Goal: Information Seeking & Learning: Find specific page/section

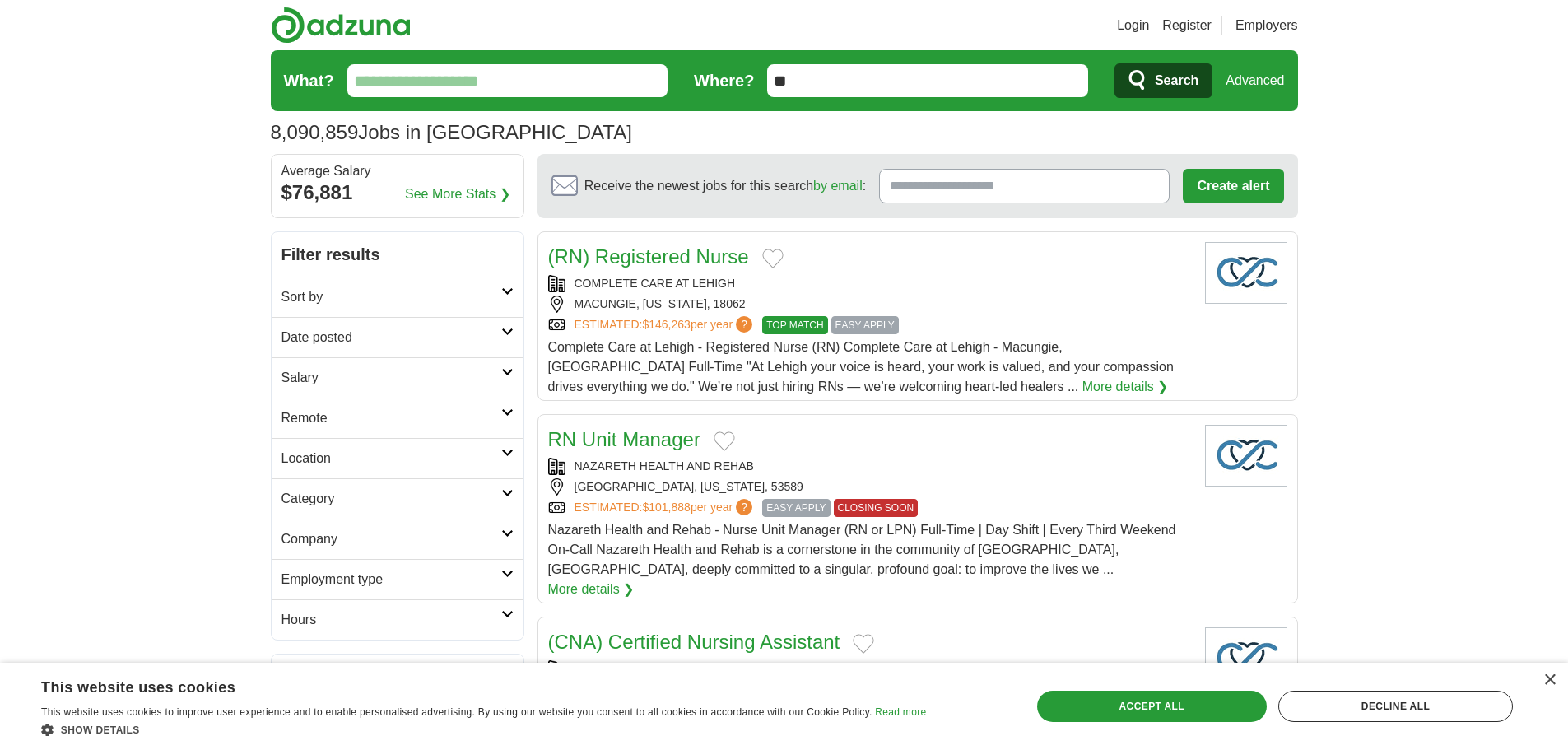
click at [512, 67] on input "What?" at bounding box center [508, 80] width 321 height 33
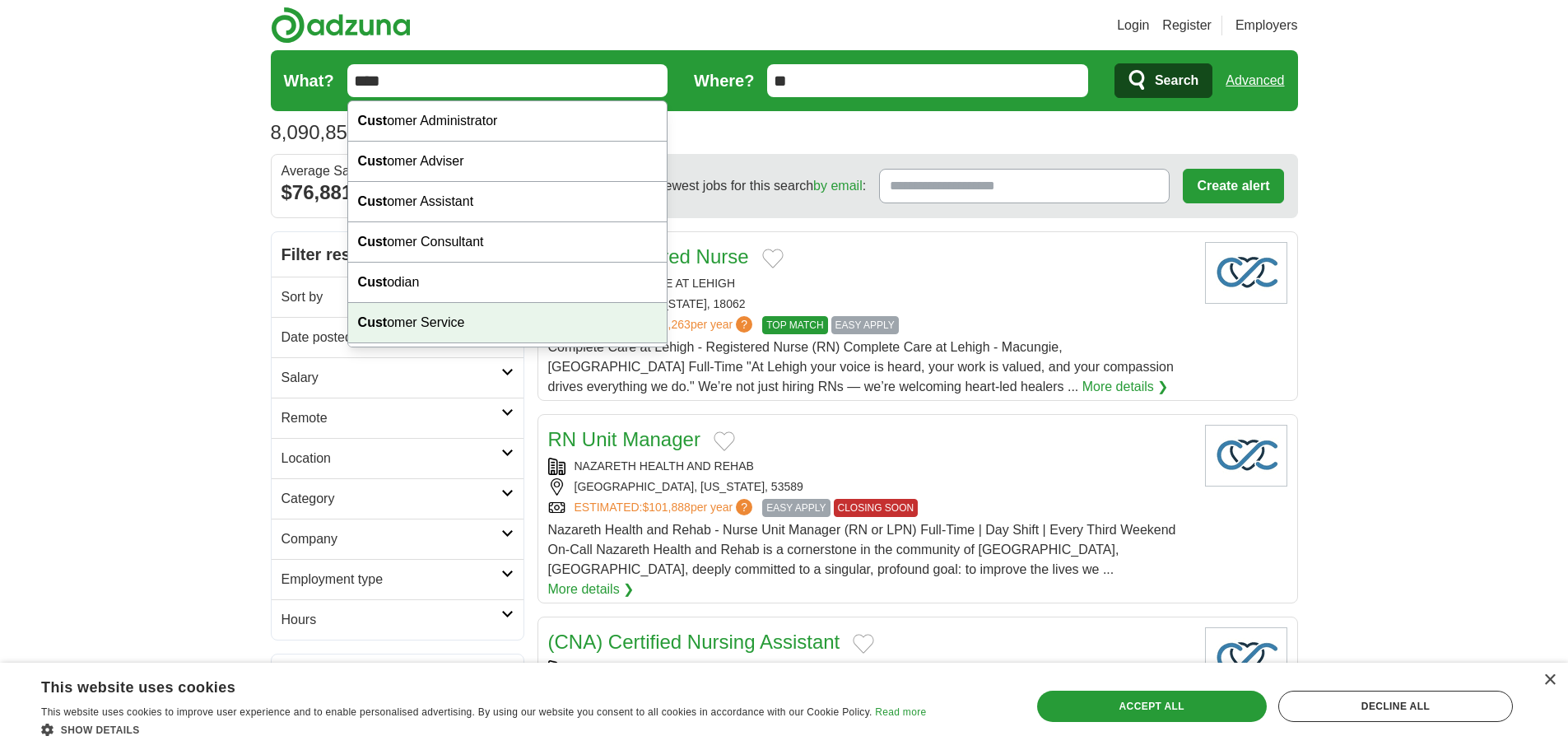
click at [478, 306] on div "Cust omer Service" at bounding box center [508, 323] width 320 height 41
type input "**********"
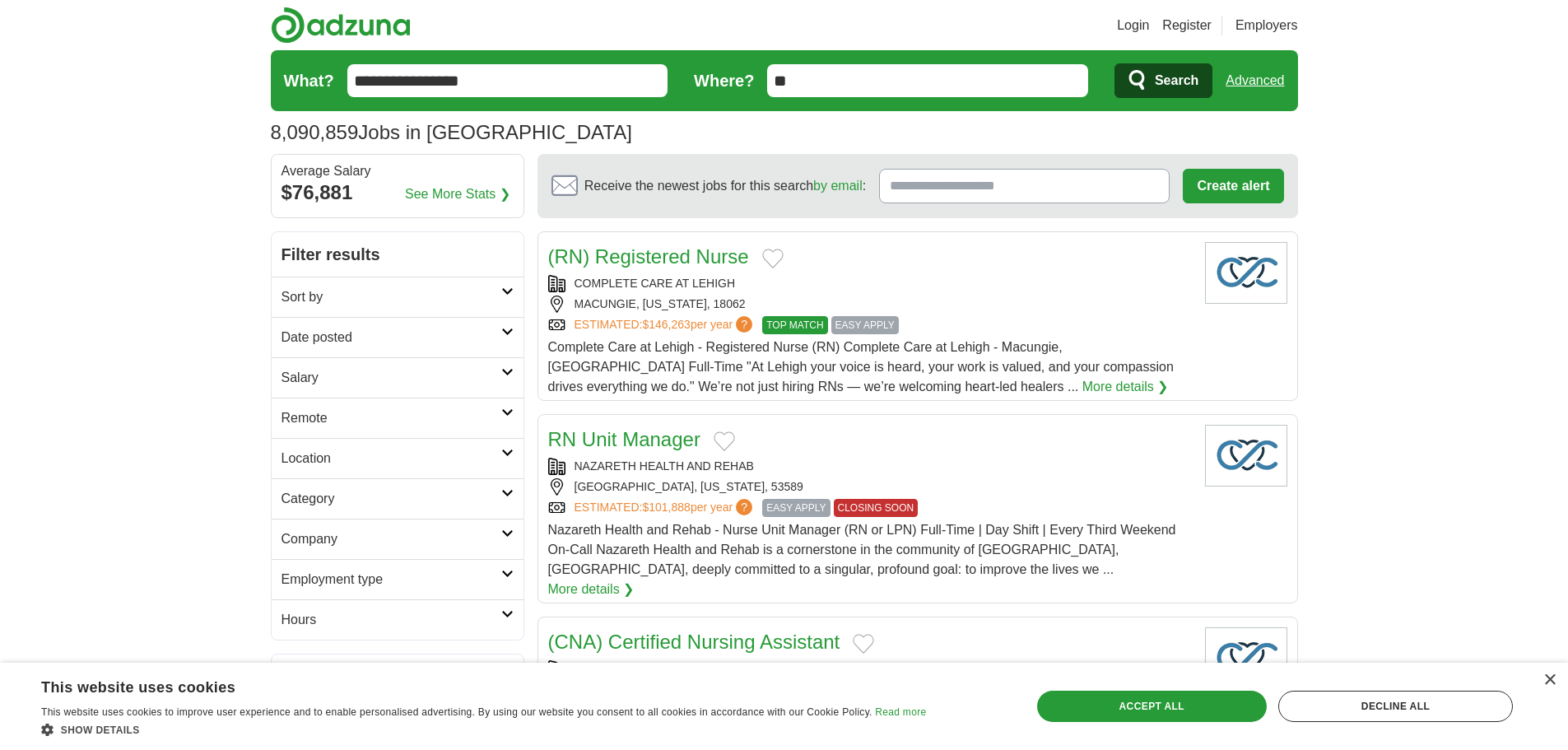
click at [1143, 87] on icon "submit" at bounding box center [1137, 80] width 16 height 19
click at [1158, 76] on span "Search" at bounding box center [1176, 80] width 43 height 33
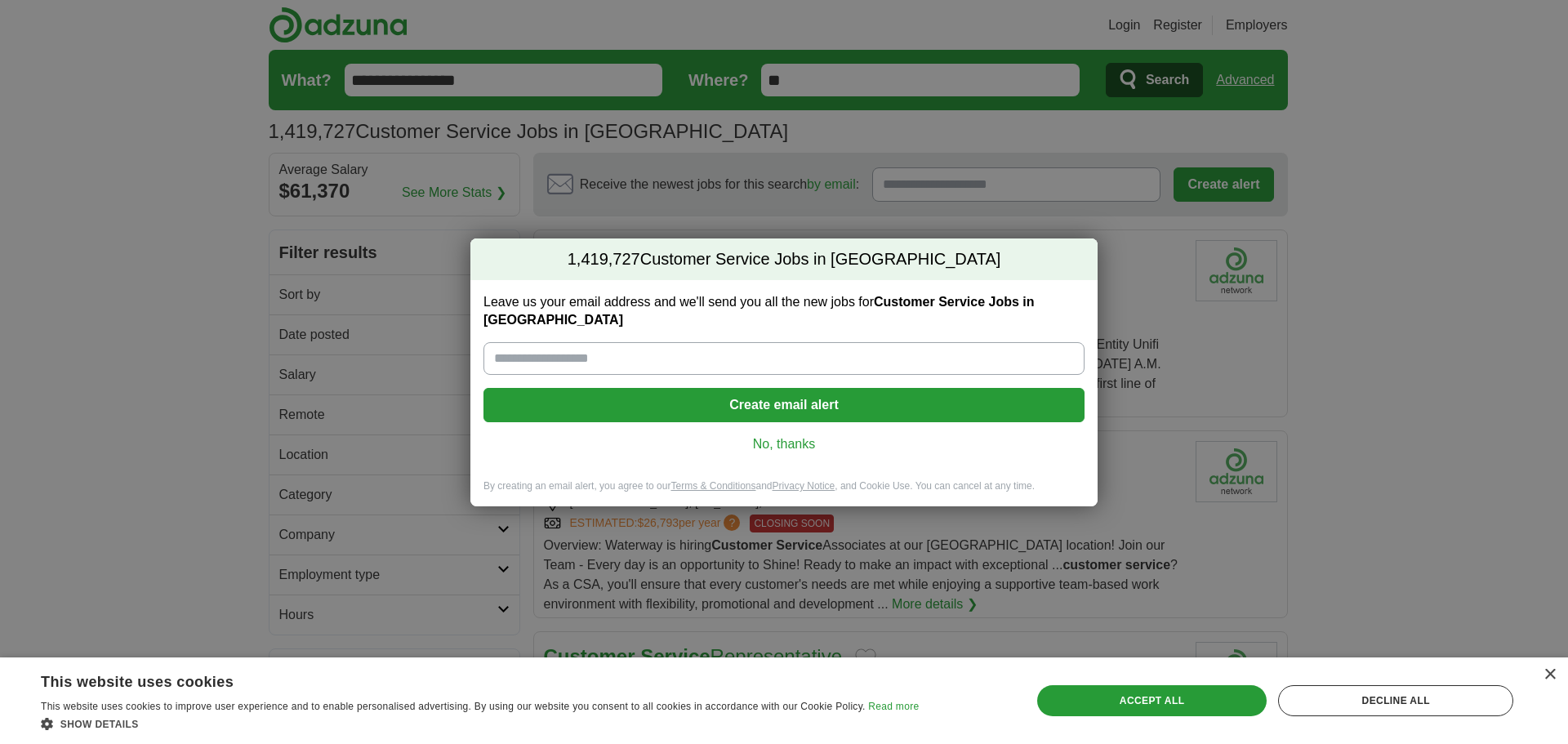
click at [806, 436] on link "No, thanks" at bounding box center [784, 444] width 575 height 18
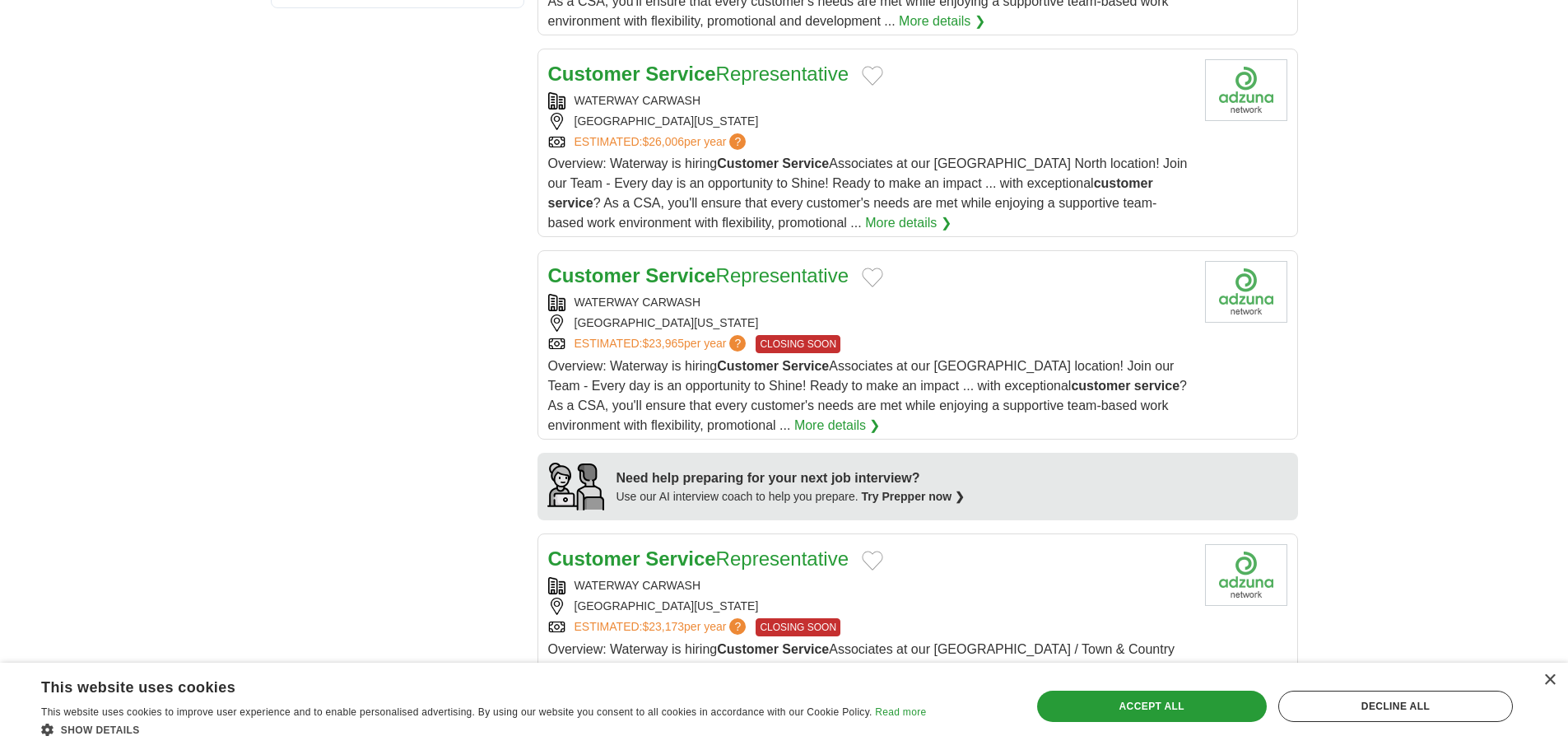
scroll to position [1071, 0]
